Goal: Transaction & Acquisition: Purchase product/service

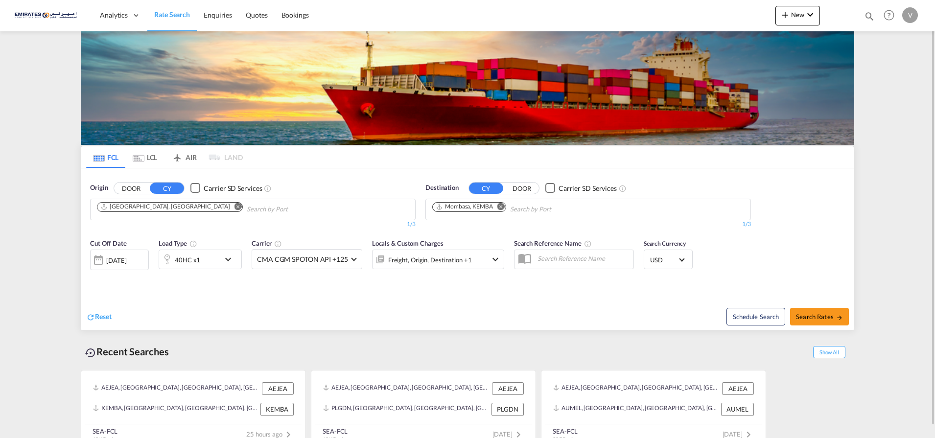
click at [500, 207] on md-icon "Remove" at bounding box center [500, 206] width 7 height 7
click at [445, 210] on body "Analytics Dashboard Rate Search Enquiries Quotes Bookings" at bounding box center [467, 219] width 935 height 438
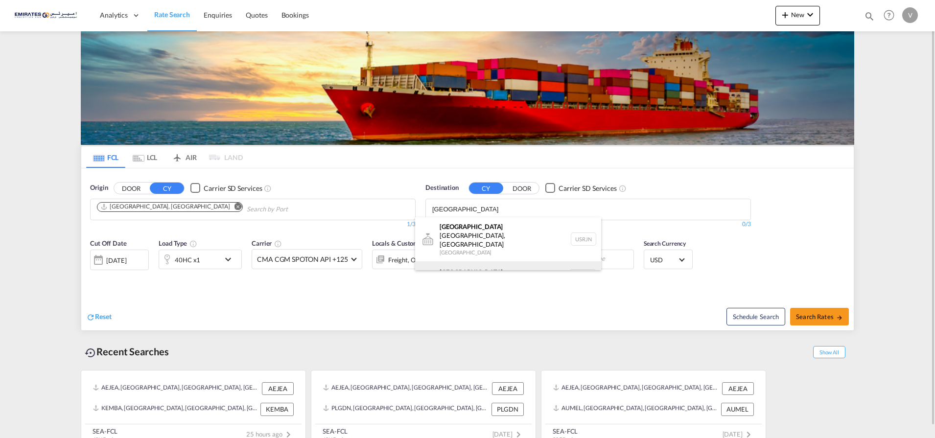
type input "[GEOGRAPHIC_DATA]"
click at [462, 265] on div "[GEOGRAPHIC_DATA] [GEOGRAPHIC_DATA] NLRTM" at bounding box center [508, 275] width 186 height 29
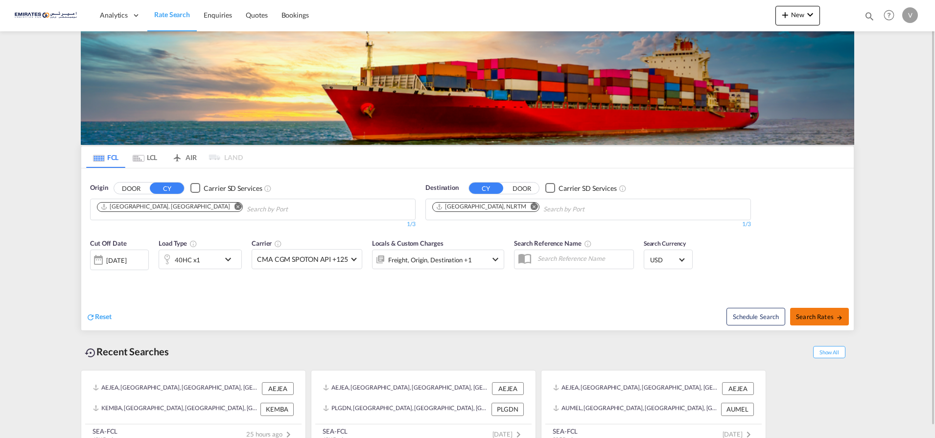
click at [806, 313] on span "Search Rates" at bounding box center [819, 317] width 47 height 8
type input "AEJEA to NLRTM / [DATE]"
